Goal: Find specific page/section: Find specific page/section

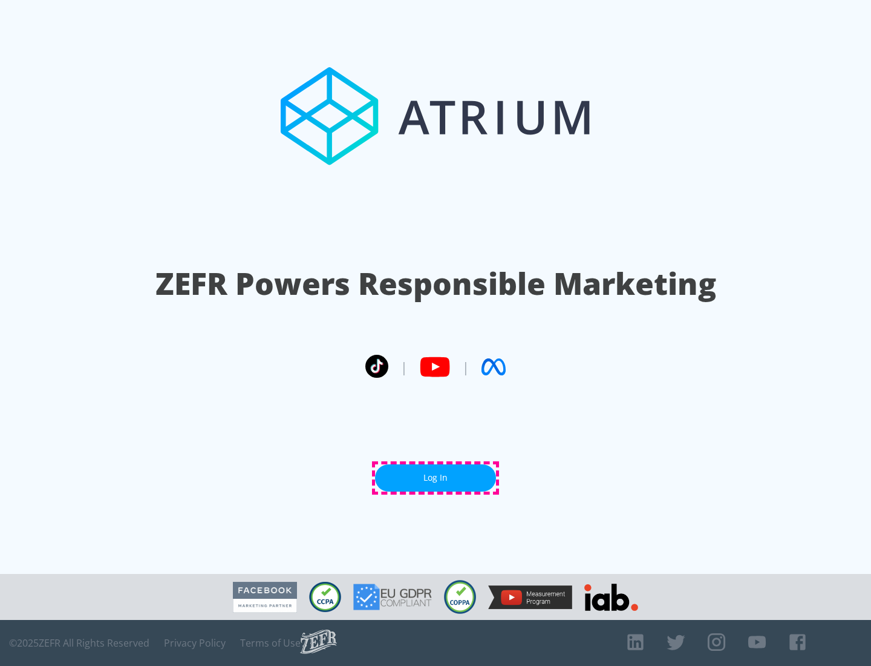
click at [436, 477] on link "Log In" at bounding box center [435, 477] width 121 height 27
